Goal: Task Accomplishment & Management: Manage account settings

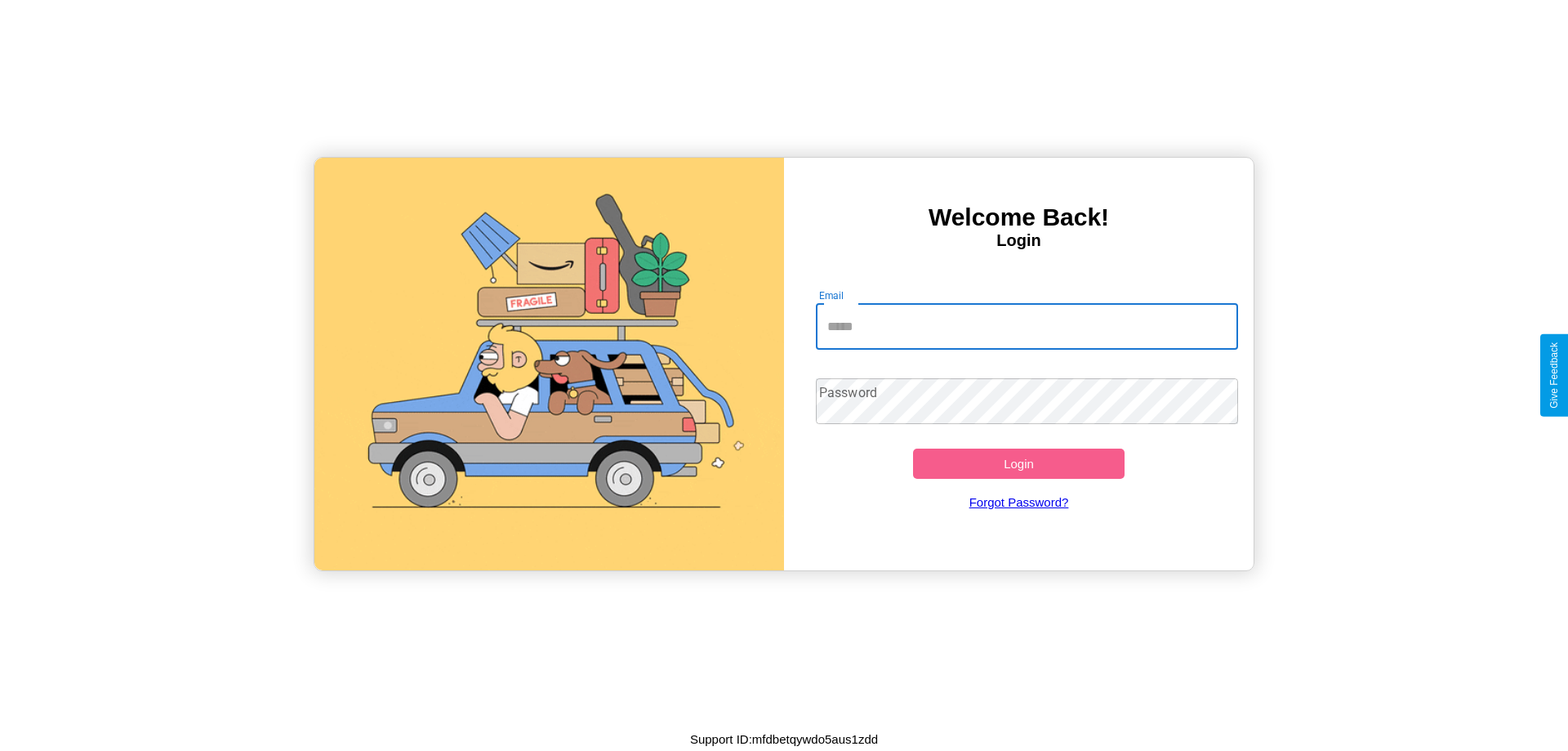
click at [1027, 326] on input "Email" at bounding box center [1028, 326] width 423 height 46
type input "**********"
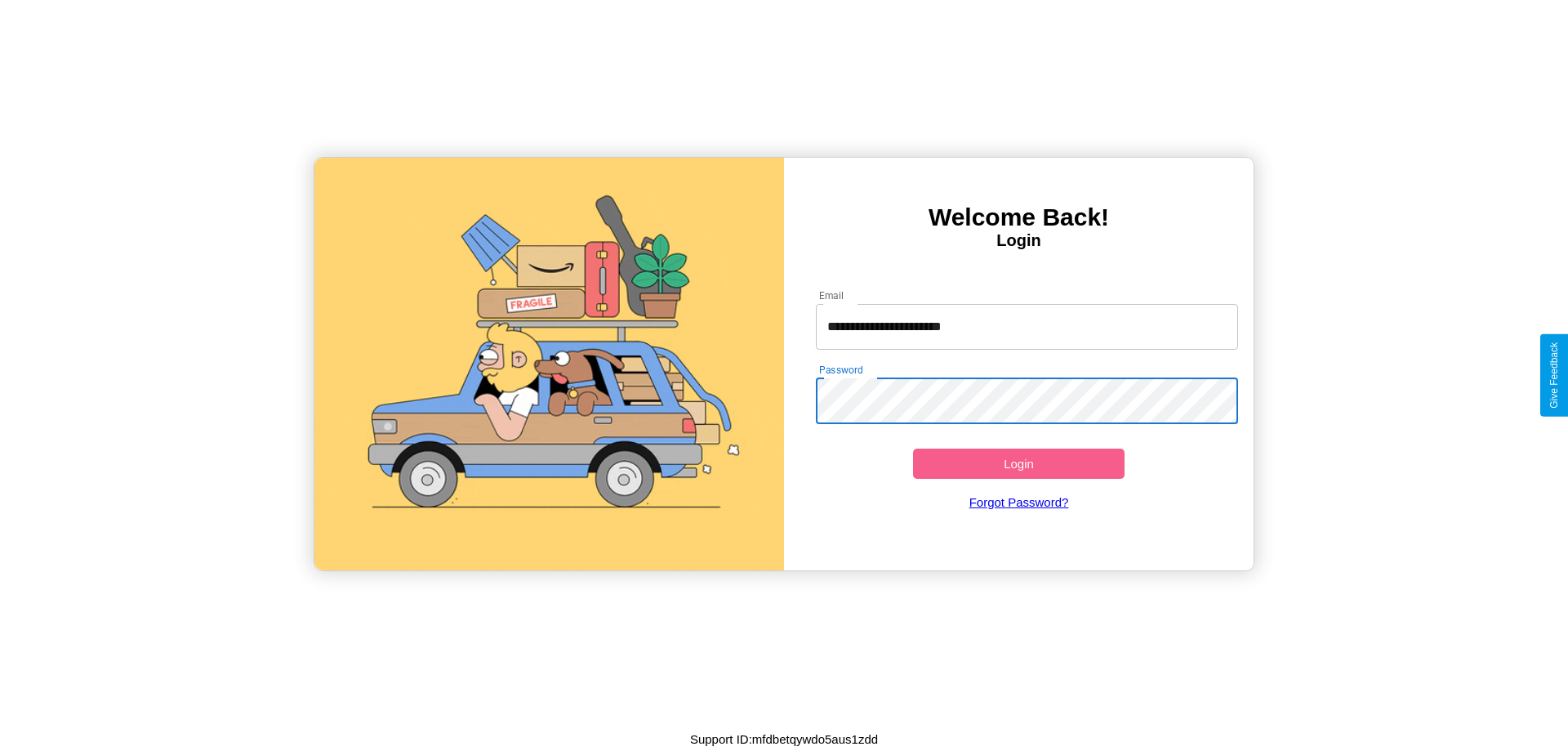
click at [1018, 463] on button "Login" at bounding box center [1019, 463] width 211 height 30
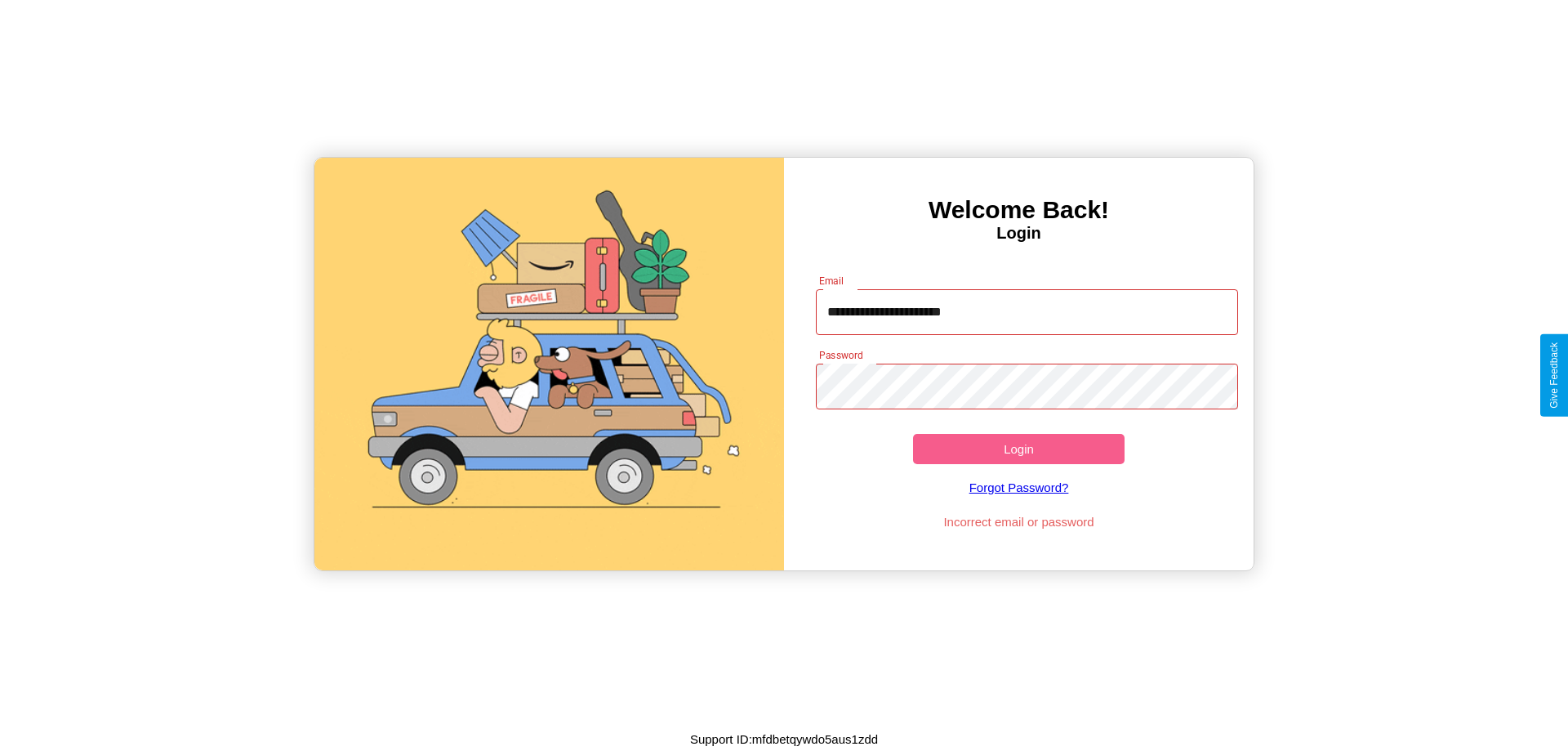
click at [1018, 448] on button "Login" at bounding box center [1019, 449] width 211 height 30
